Goal: Task Accomplishment & Management: Manage account settings

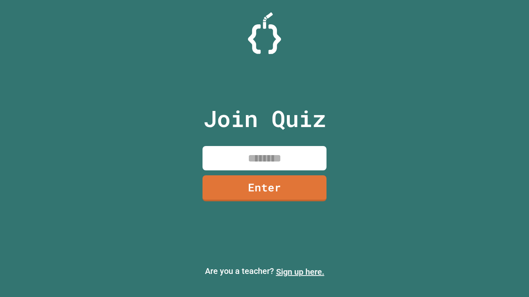
click at [300, 272] on link "Sign up here." at bounding box center [300, 272] width 48 height 10
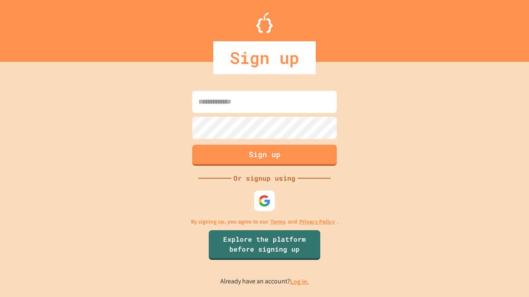
click at [300, 282] on link "Log in." at bounding box center [299, 282] width 19 height 9
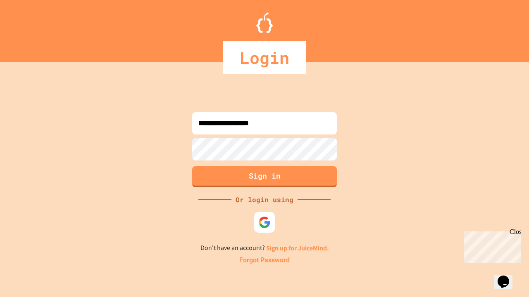
type input "**********"
